Goal: Information Seeking & Learning: Learn about a topic

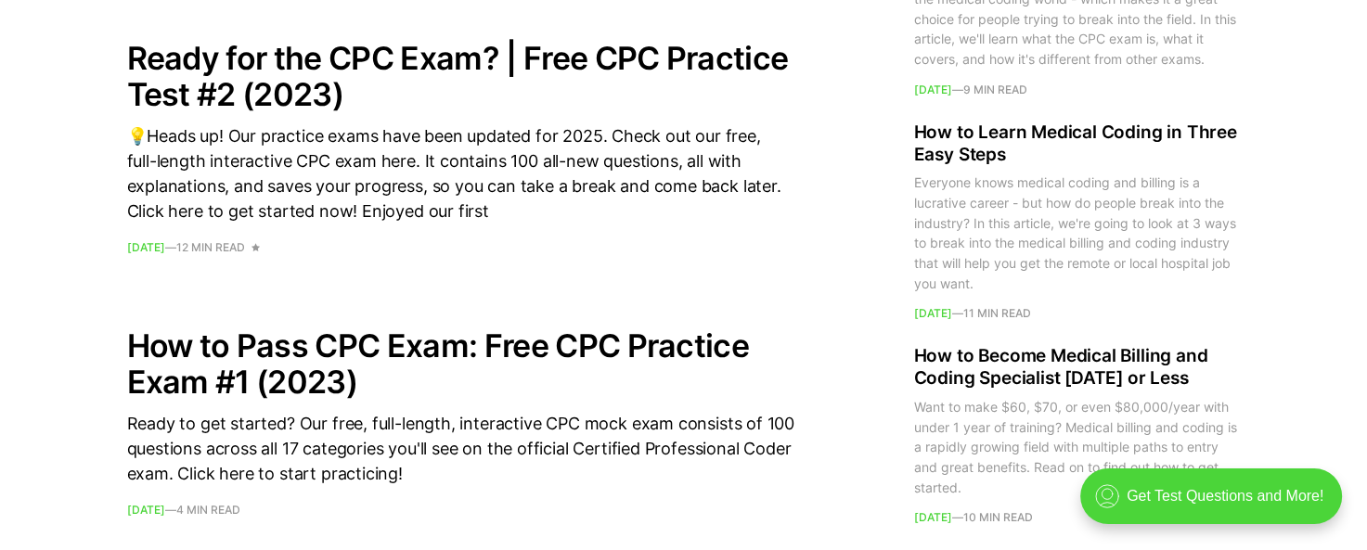
scroll to position [2598, 0]
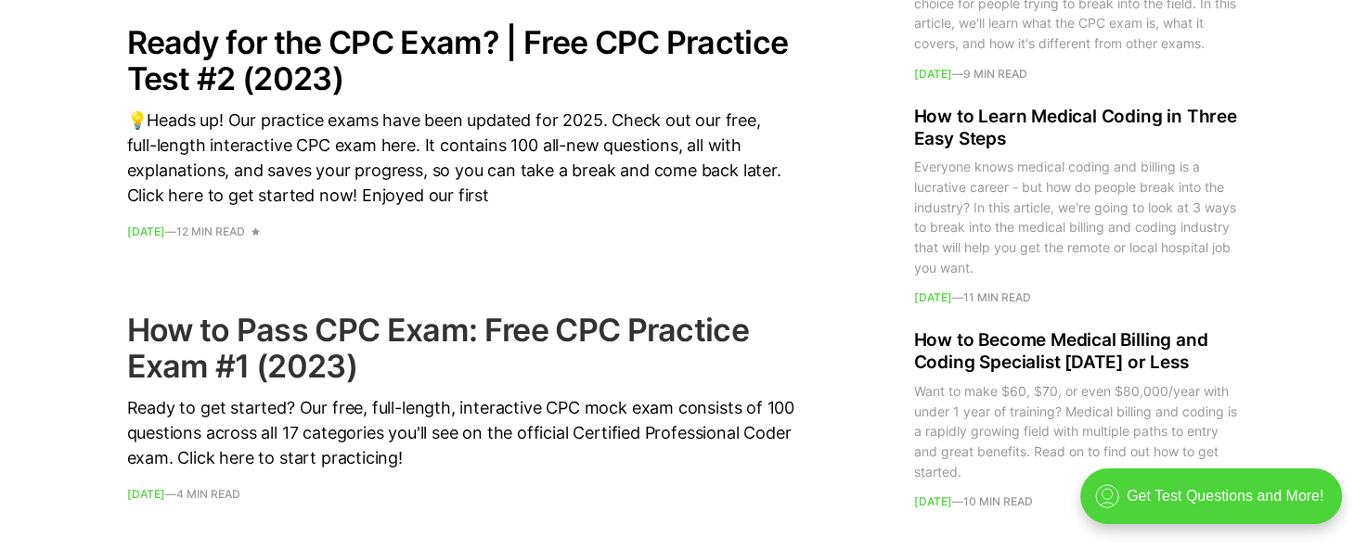
click at [601, 329] on h2 "How to Pass CPC Exam: Free CPC Practice Exam #1 (2023)" at bounding box center [461, 348] width 668 height 72
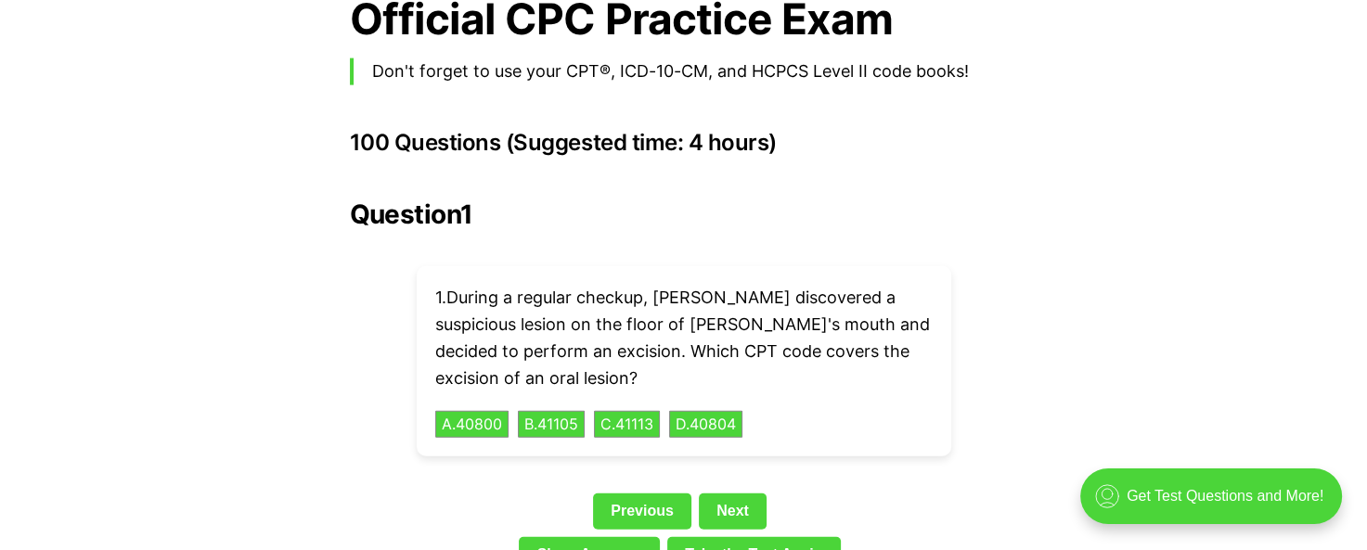
scroll to position [4175, 0]
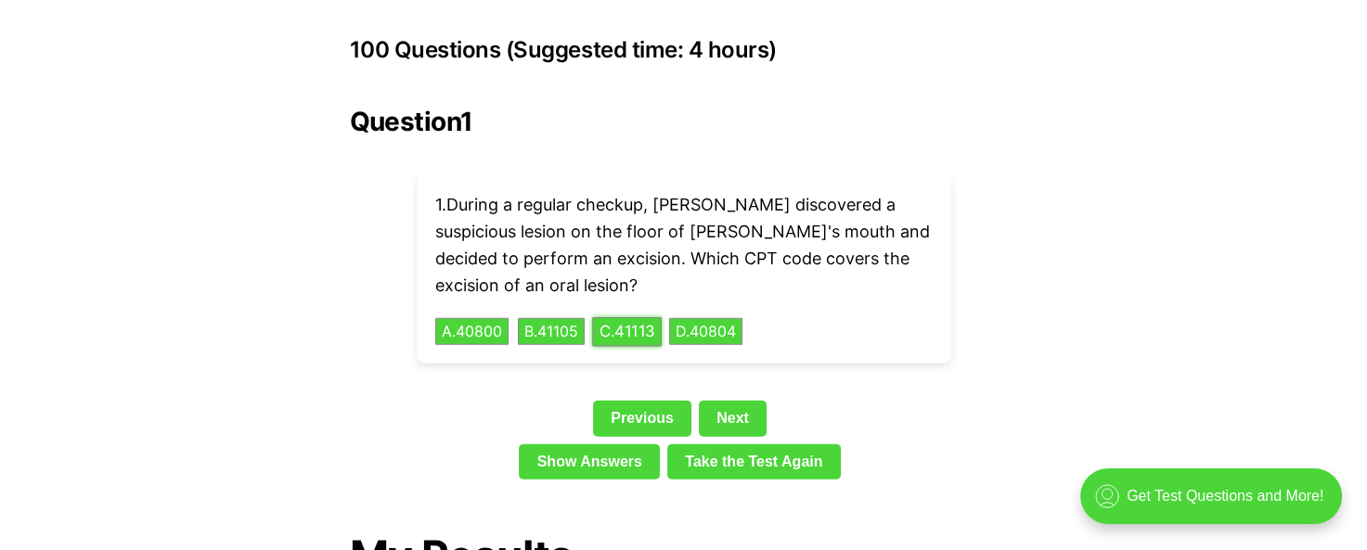
click at [645, 317] on button "C . 41113" at bounding box center [627, 331] width 70 height 29
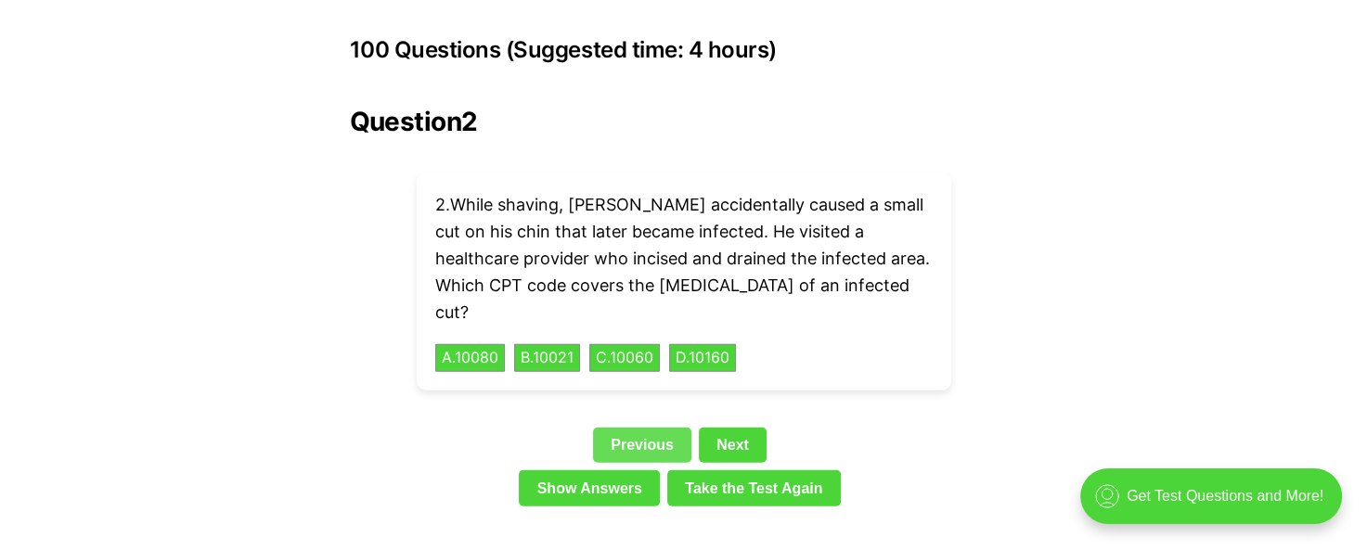
click at [638, 428] on link "Previous" at bounding box center [642, 445] width 98 height 35
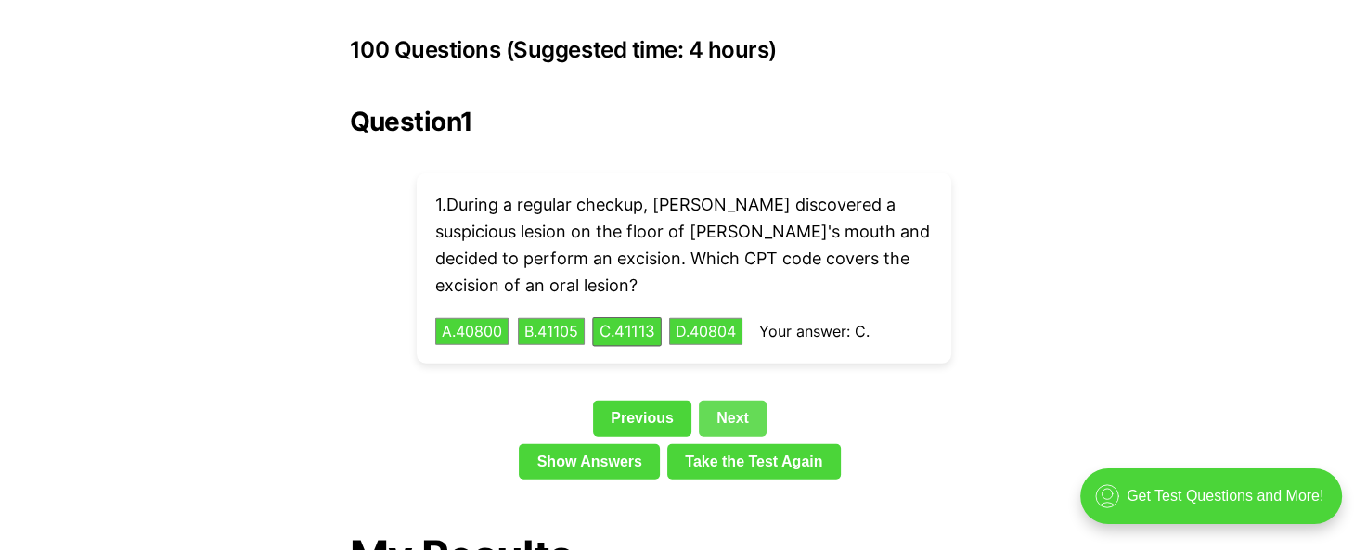
click at [742, 401] on link "Next" at bounding box center [733, 418] width 68 height 35
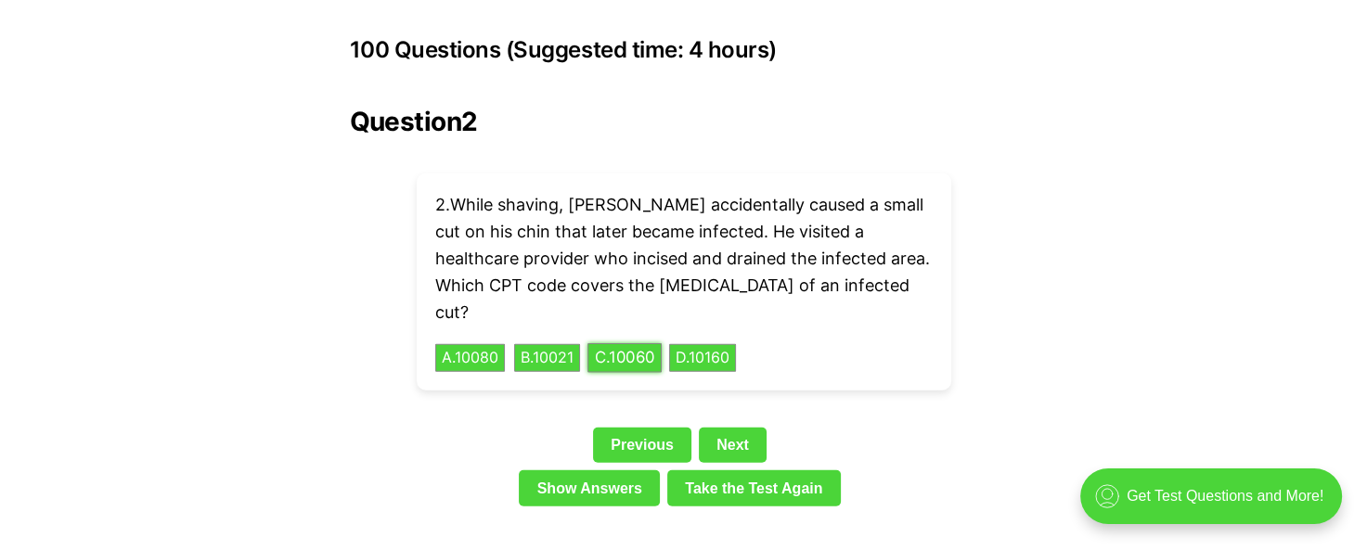
click at [638, 344] on button "C . 10060" at bounding box center [624, 358] width 74 height 29
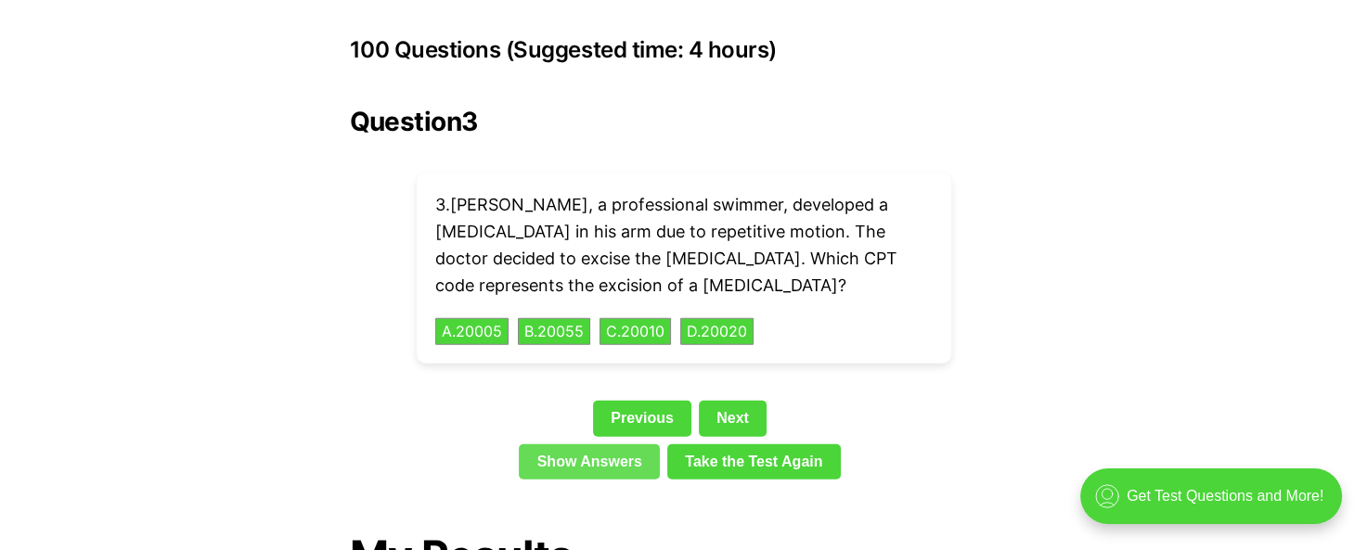
click at [618, 444] on link "Show Answers" at bounding box center [589, 461] width 141 height 35
